Goal: Book appointment/travel/reservation

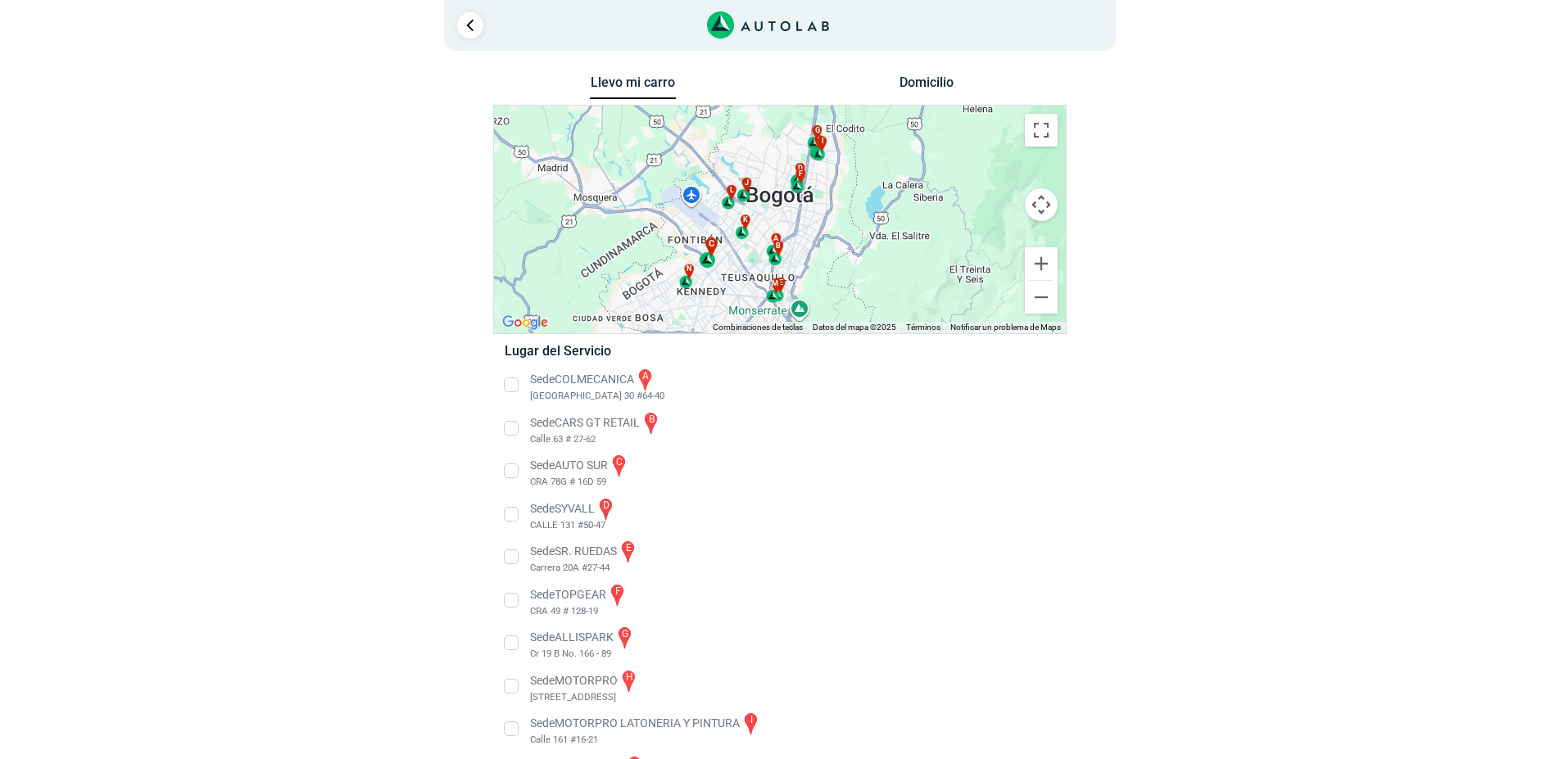
click at [710, 261] on div "c" at bounding box center [708, 253] width 19 height 31
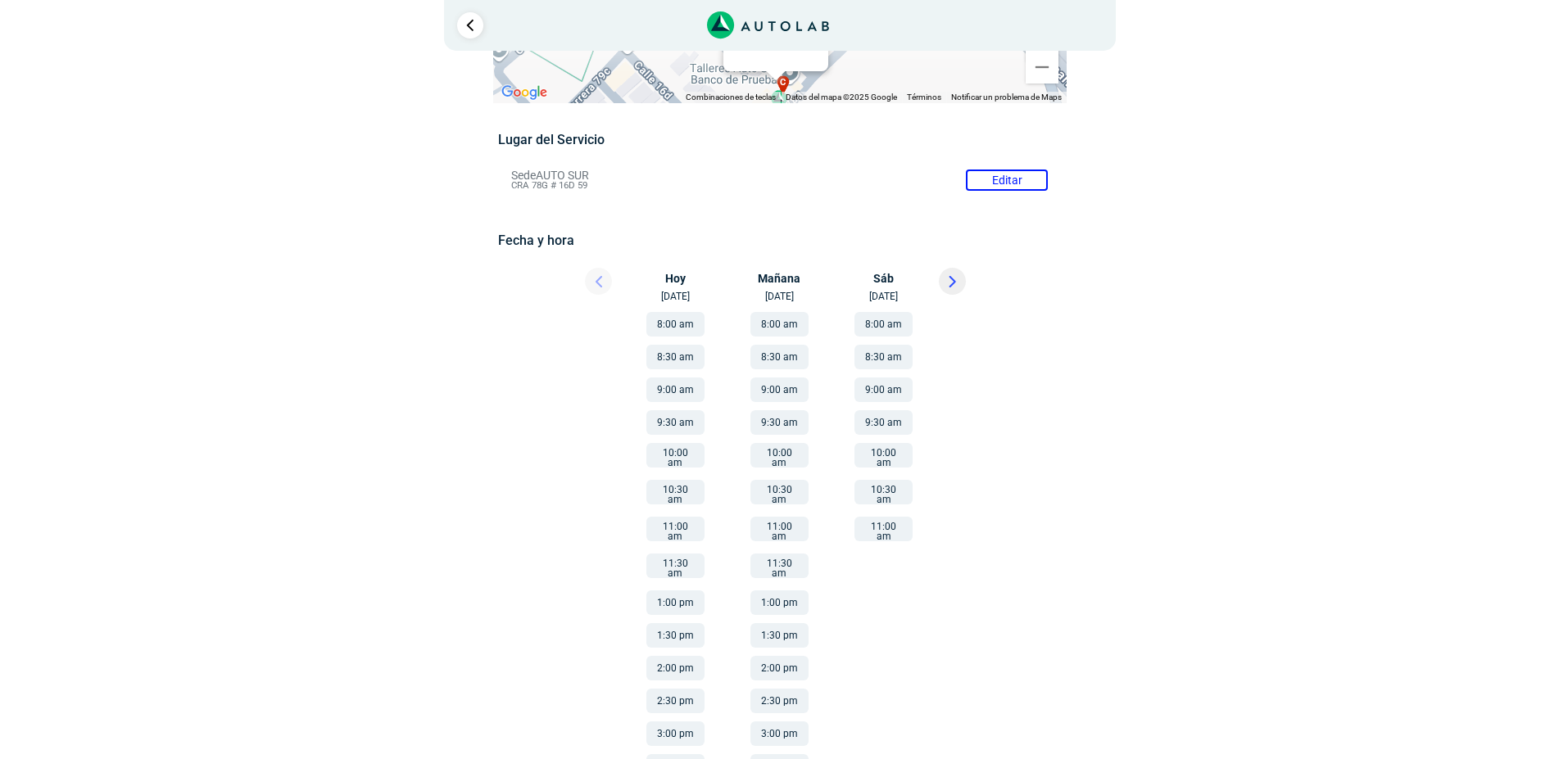
scroll to position [143, 0]
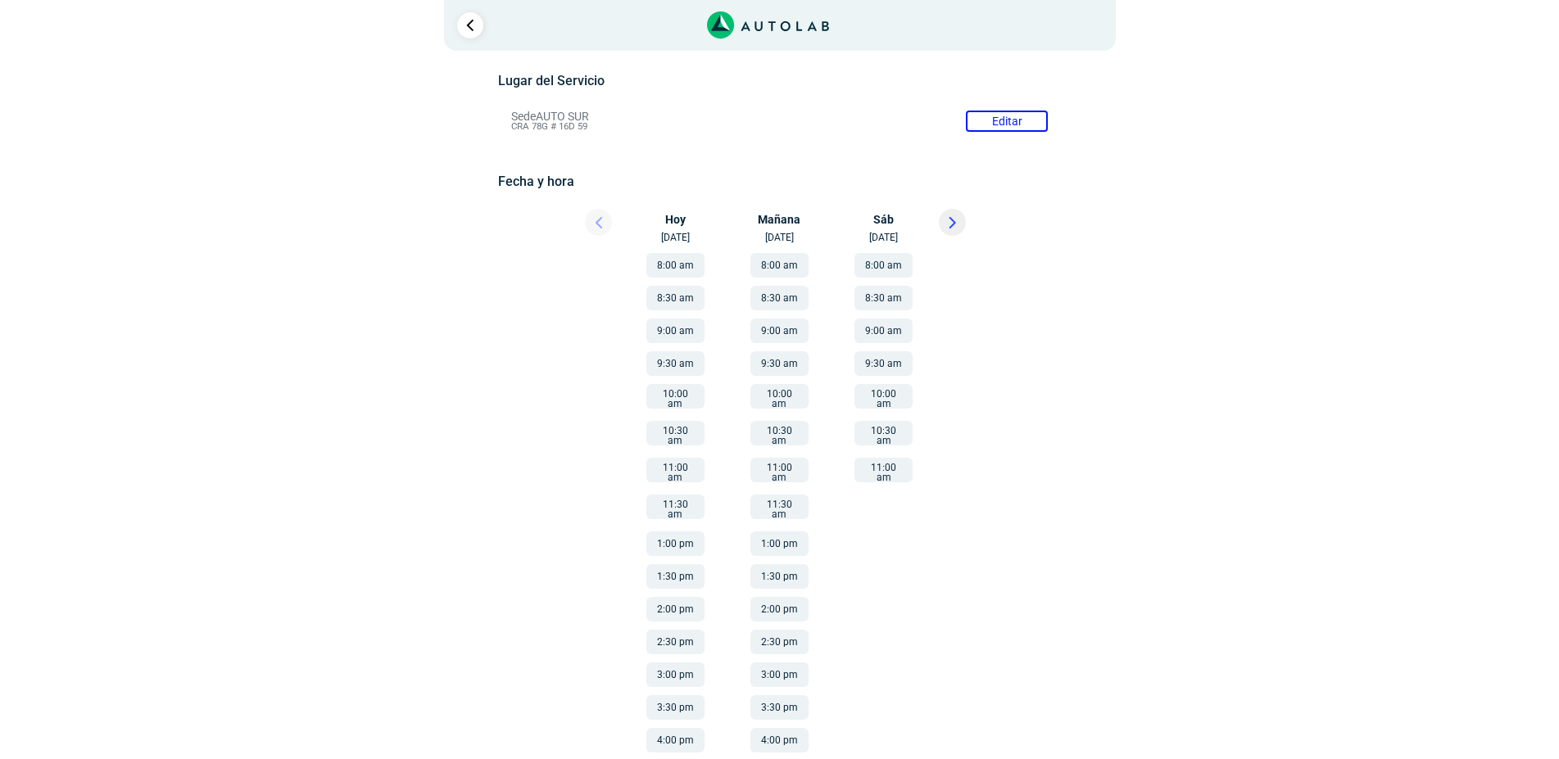
click at [955, 220] on icon at bounding box center [952, 222] width 7 height 11
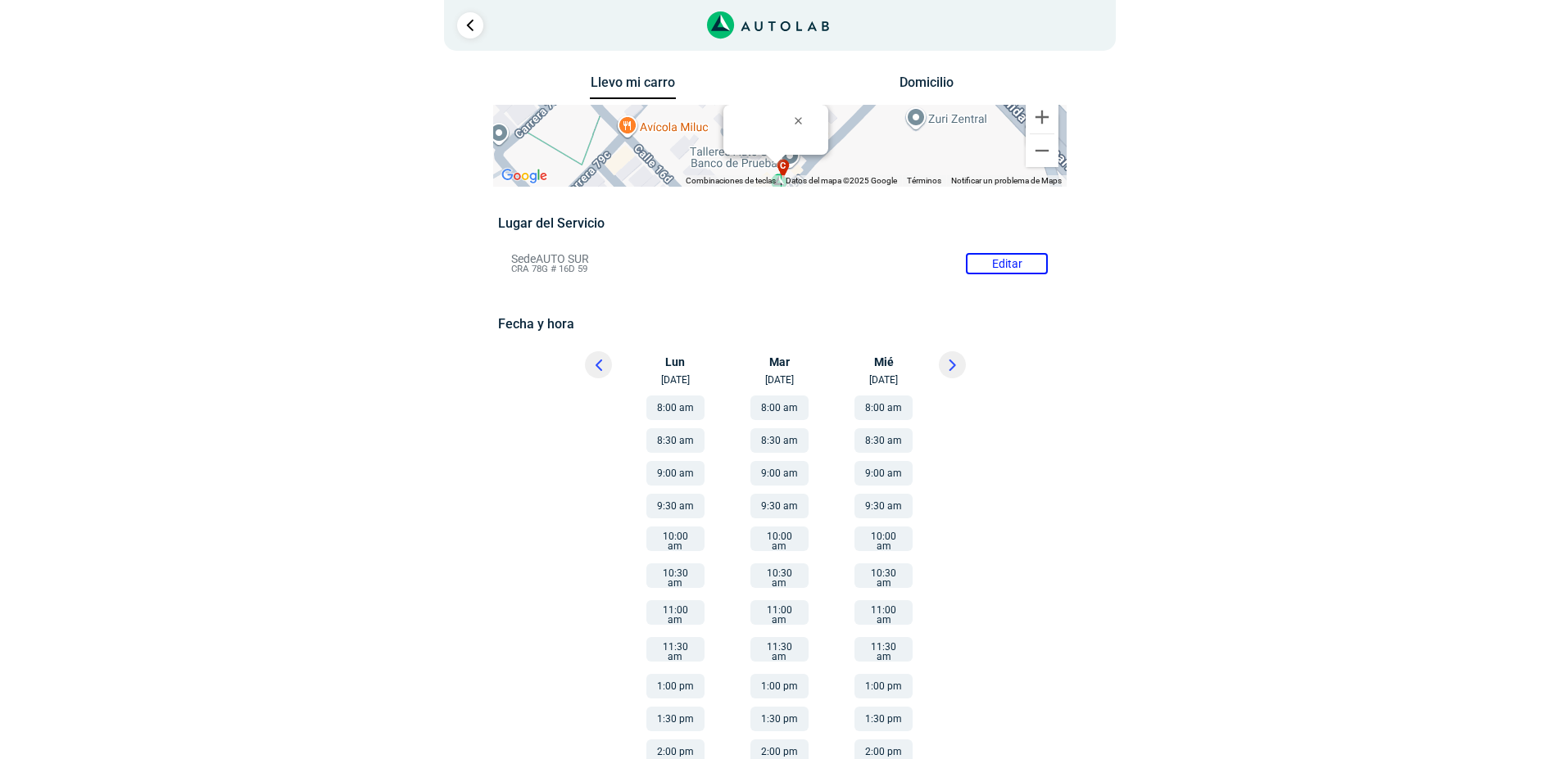
click at [877, 542] on button "10:00 am" at bounding box center [884, 539] width 58 height 25
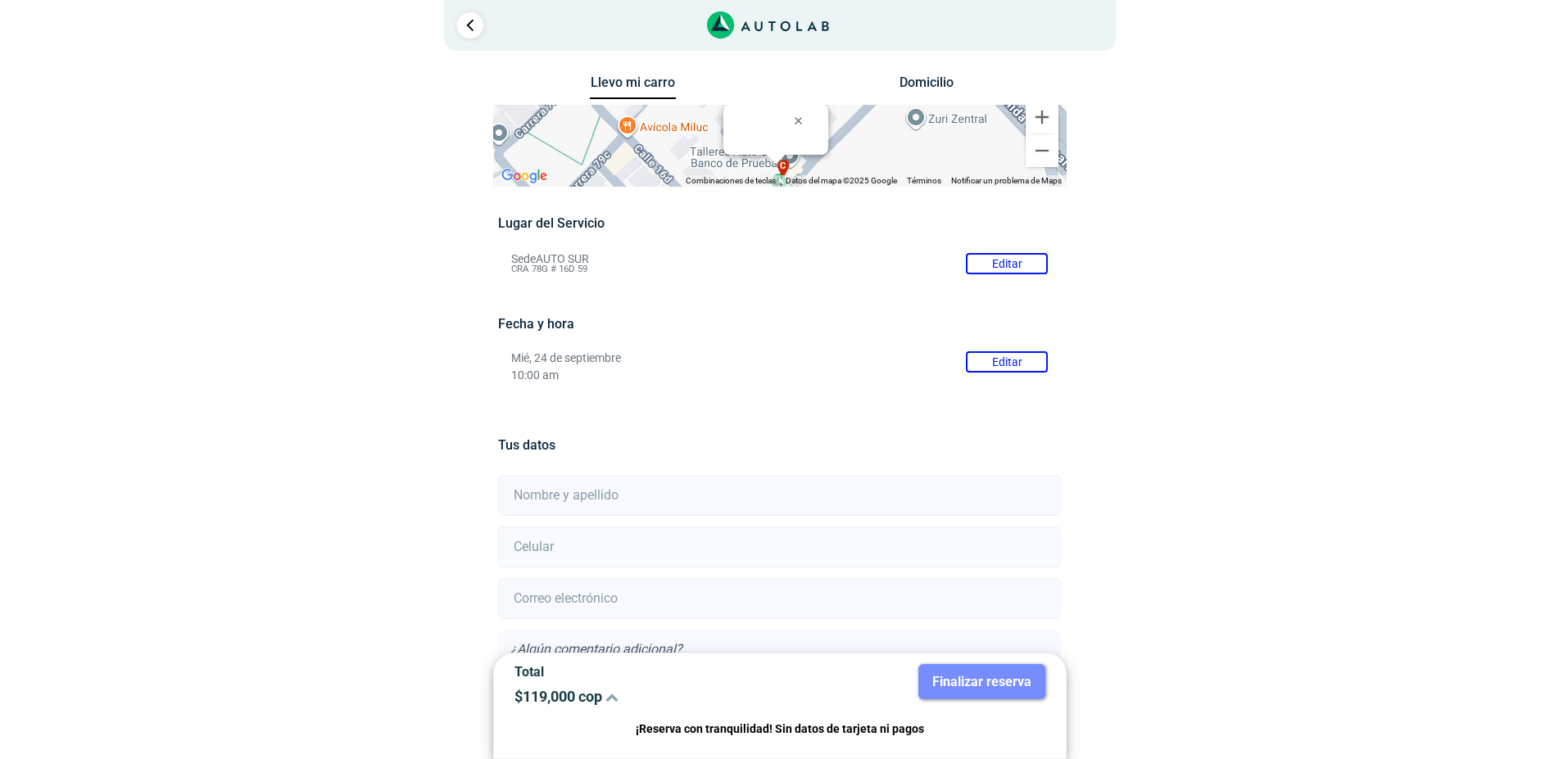
scroll to position [128, 0]
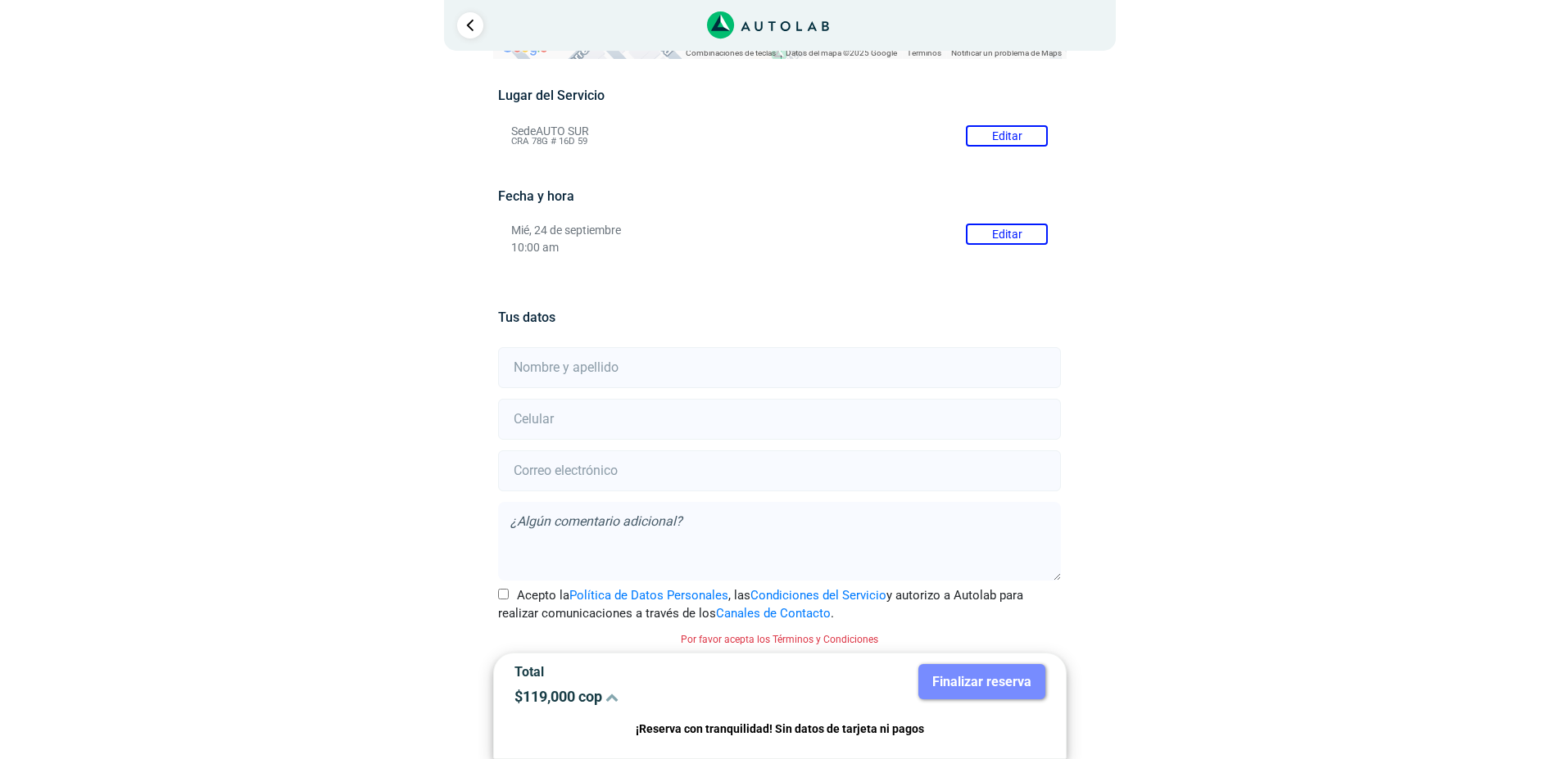
click at [664, 381] on input "text" at bounding box center [779, 367] width 563 height 41
type input "[PERSON_NAME]"
type input "3102597840"
type input "[EMAIL_ADDRESS][DOMAIN_NAME]"
click at [506, 591] on input "Acepto la Política de Datos Personales , las Condiciones del Servicio y autoriz…" at bounding box center [503, 594] width 11 height 11
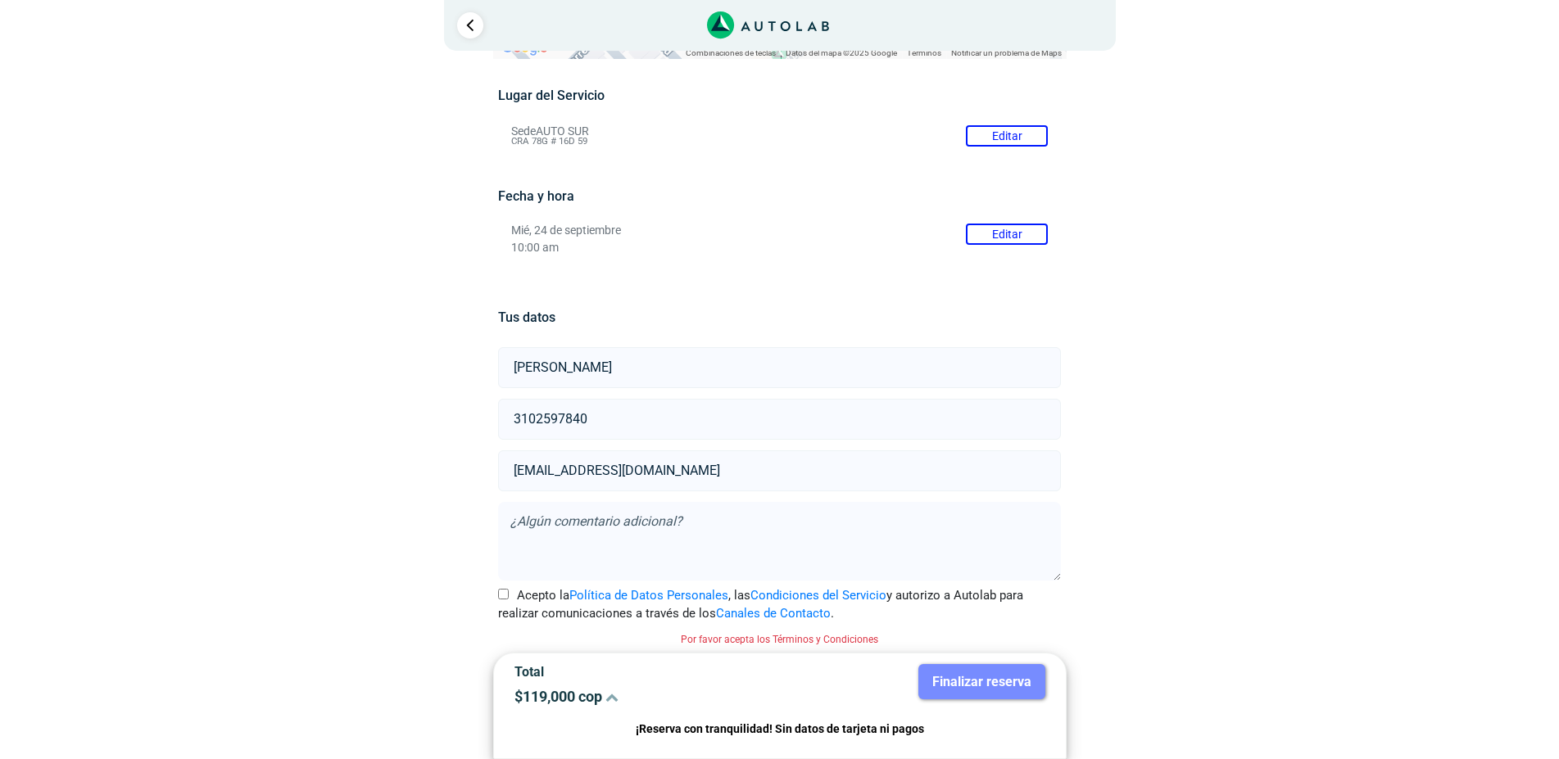
checkbox input "true"
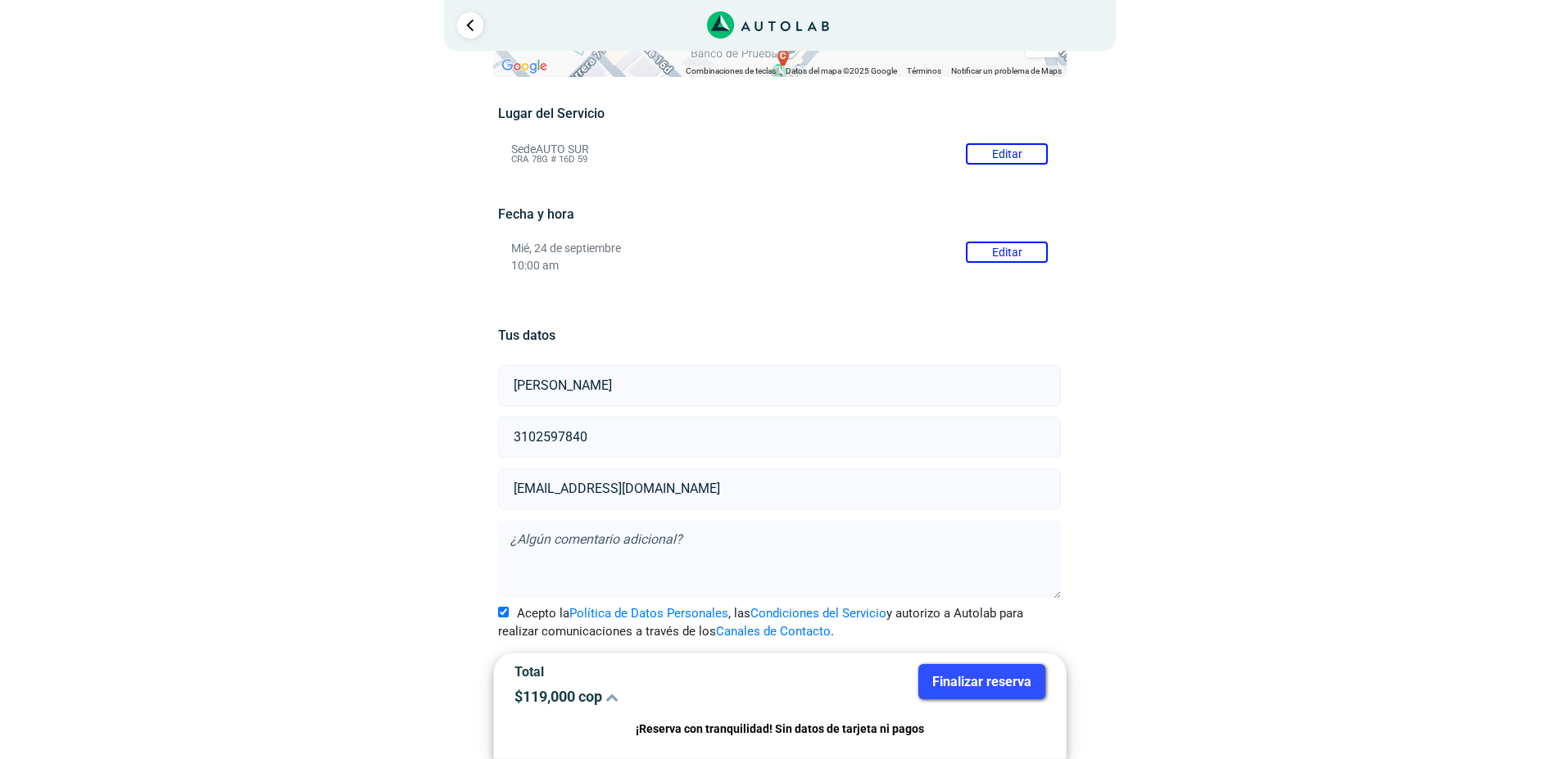
scroll to position [107, 0]
click at [592, 555] on textarea at bounding box center [779, 563] width 563 height 79
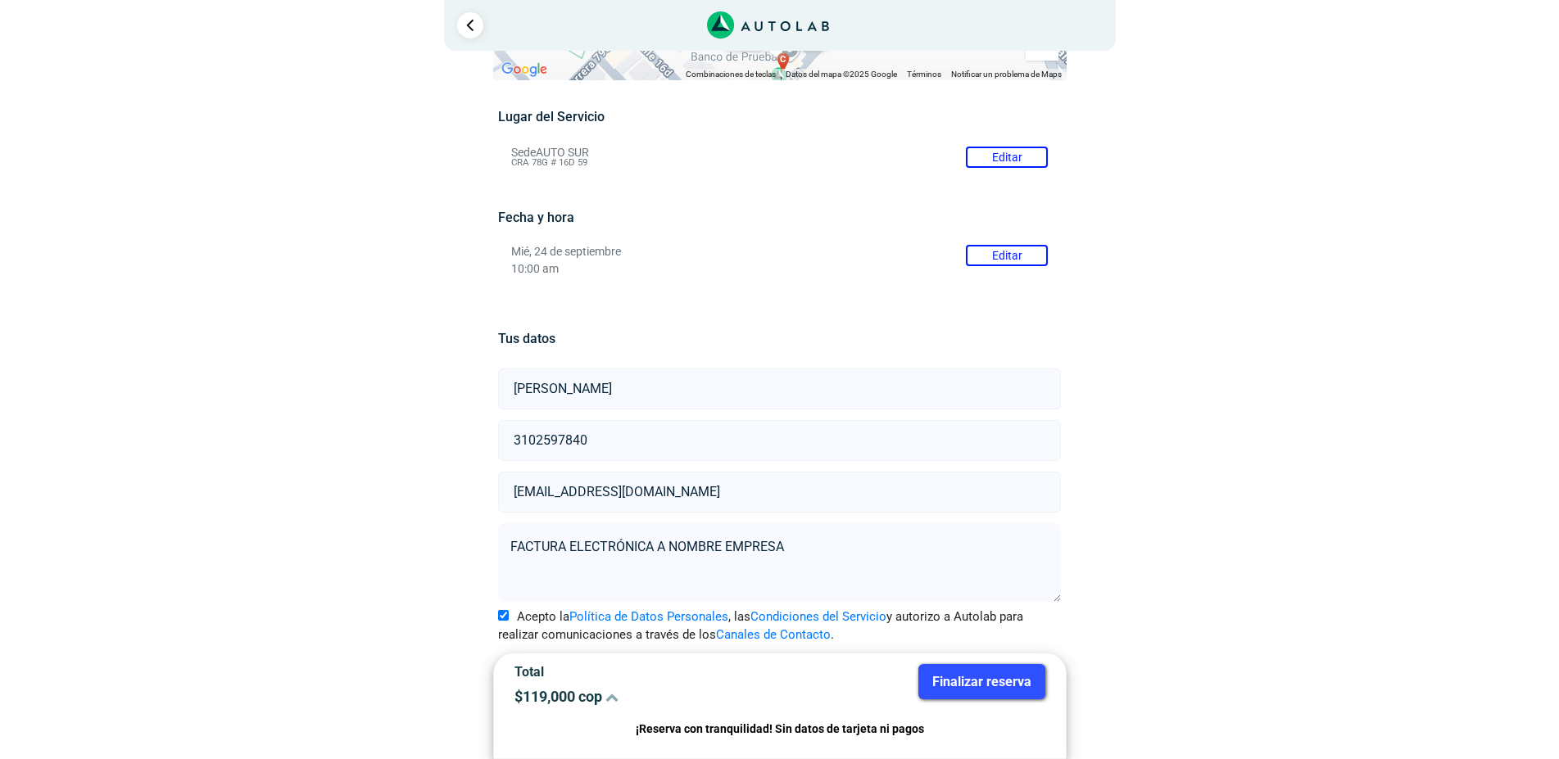
type textarea "FACTURA ELECTRÓNICA A NOMBRE EMPRESA"
click at [992, 677] on button "Finalizar reserva" at bounding box center [981, 681] width 127 height 35
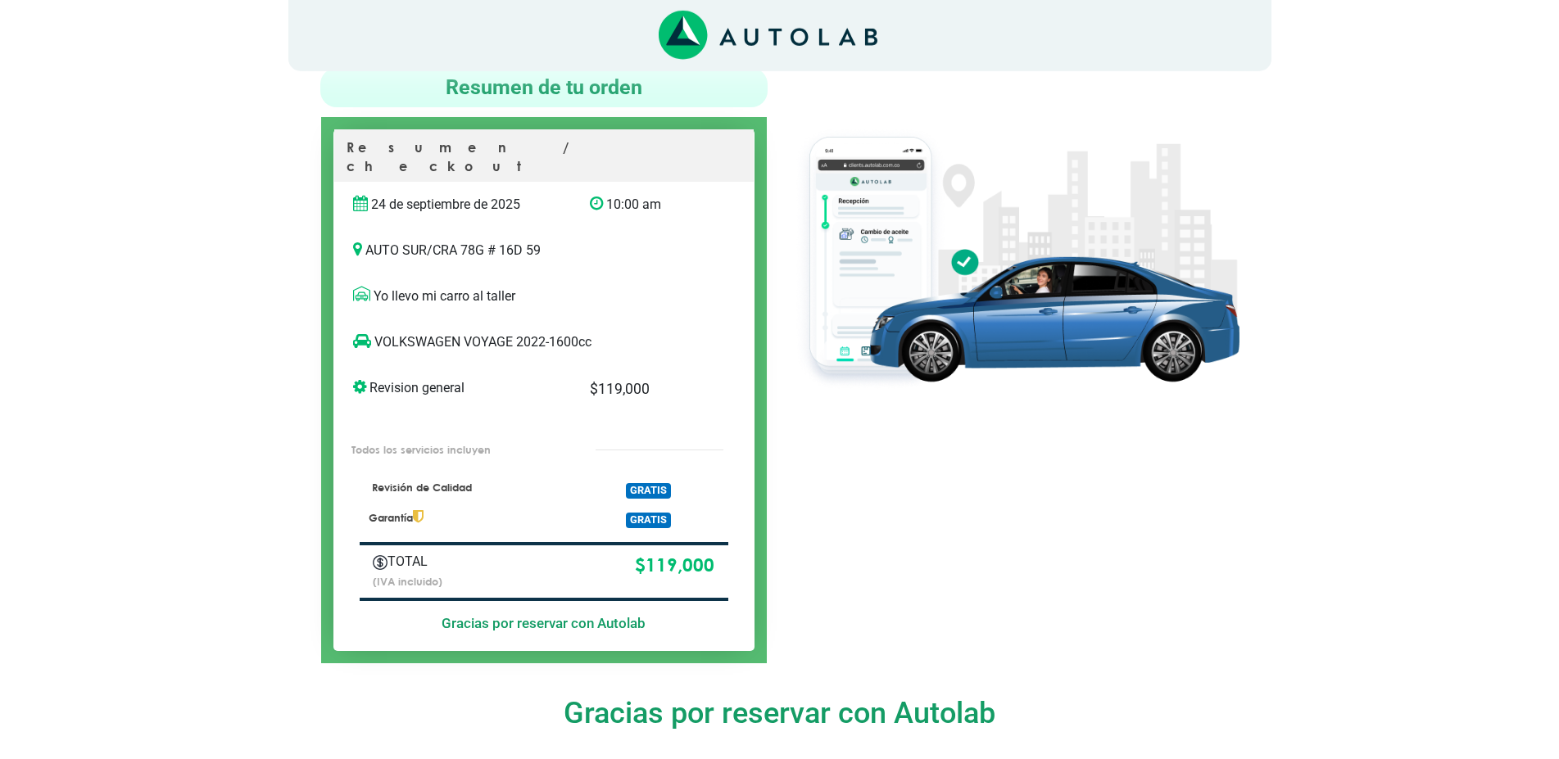
scroll to position [84, 0]
